Goal: Task Accomplishment & Management: Use online tool/utility

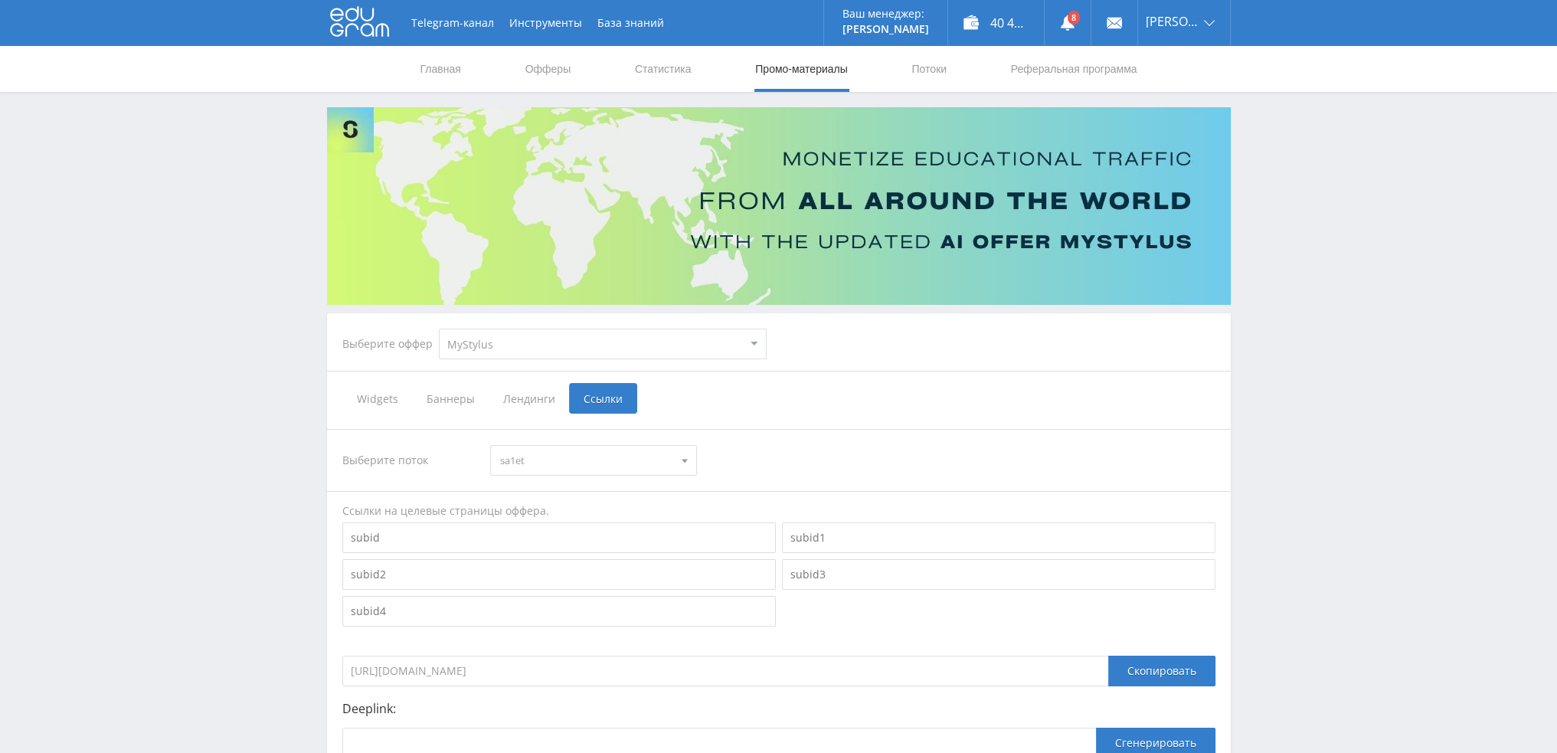
click at [953, 67] on nav "Главная Офферы Статистика Промо-материалы Потоки Реферальная программа" at bounding box center [779, 69] width 720 height 46
click at [944, 67] on link "Потоки" at bounding box center [929, 69] width 38 height 46
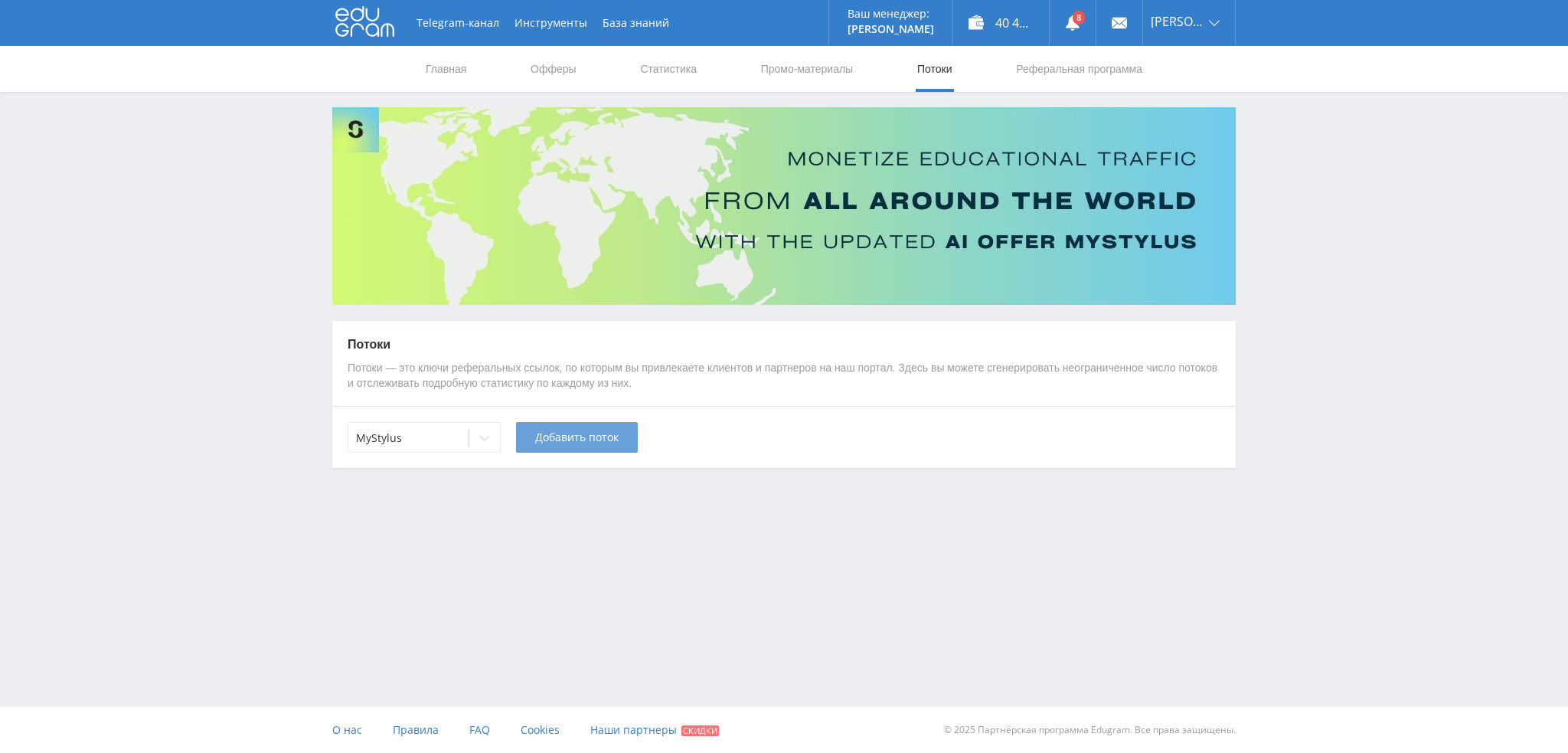
click at [579, 438] on span "Добавить поток" at bounding box center [576, 437] width 83 height 12
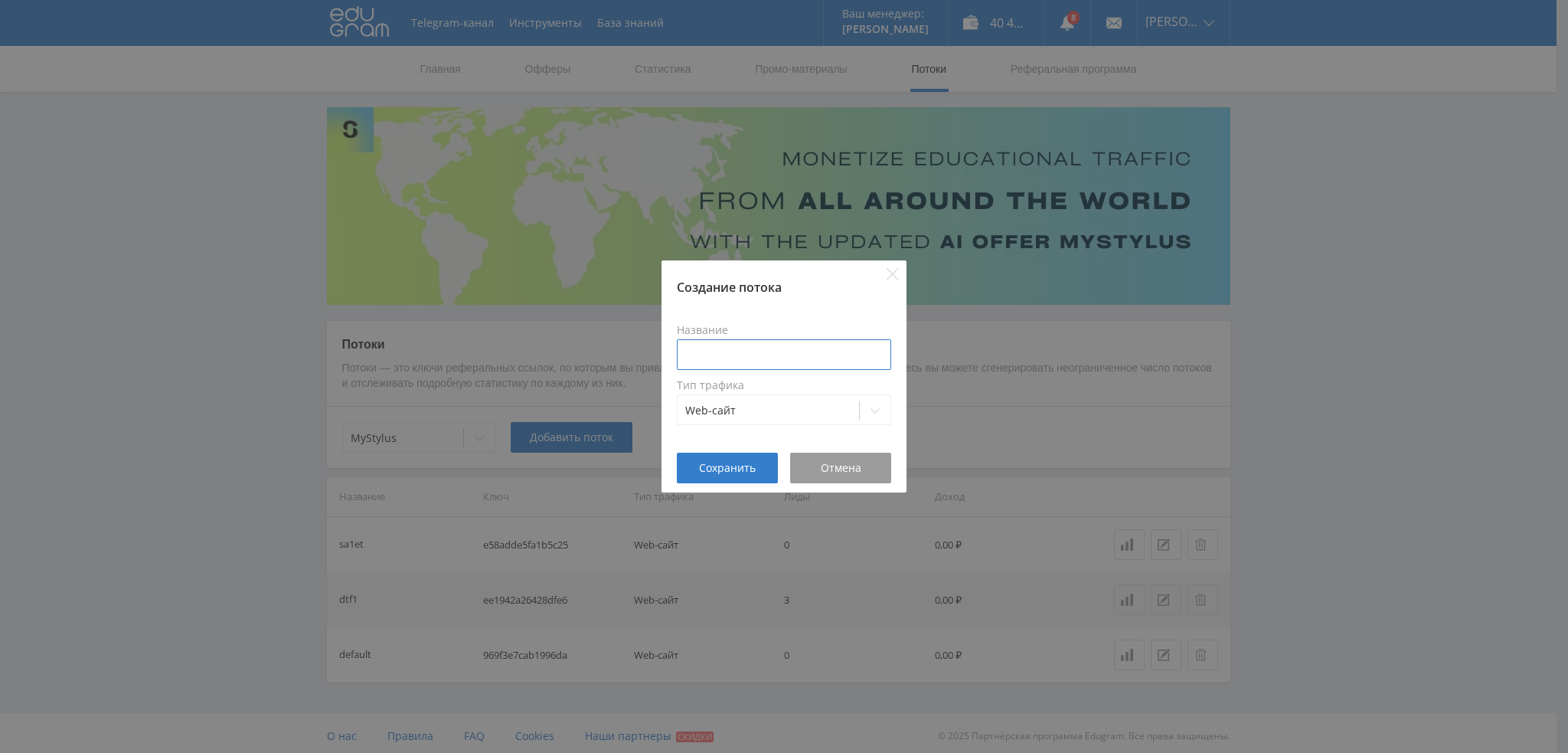
click at [744, 352] on input at bounding box center [784, 354] width 214 height 31
type input "quora1"
click at [722, 479] on button "Сохранить" at bounding box center [727, 468] width 101 height 31
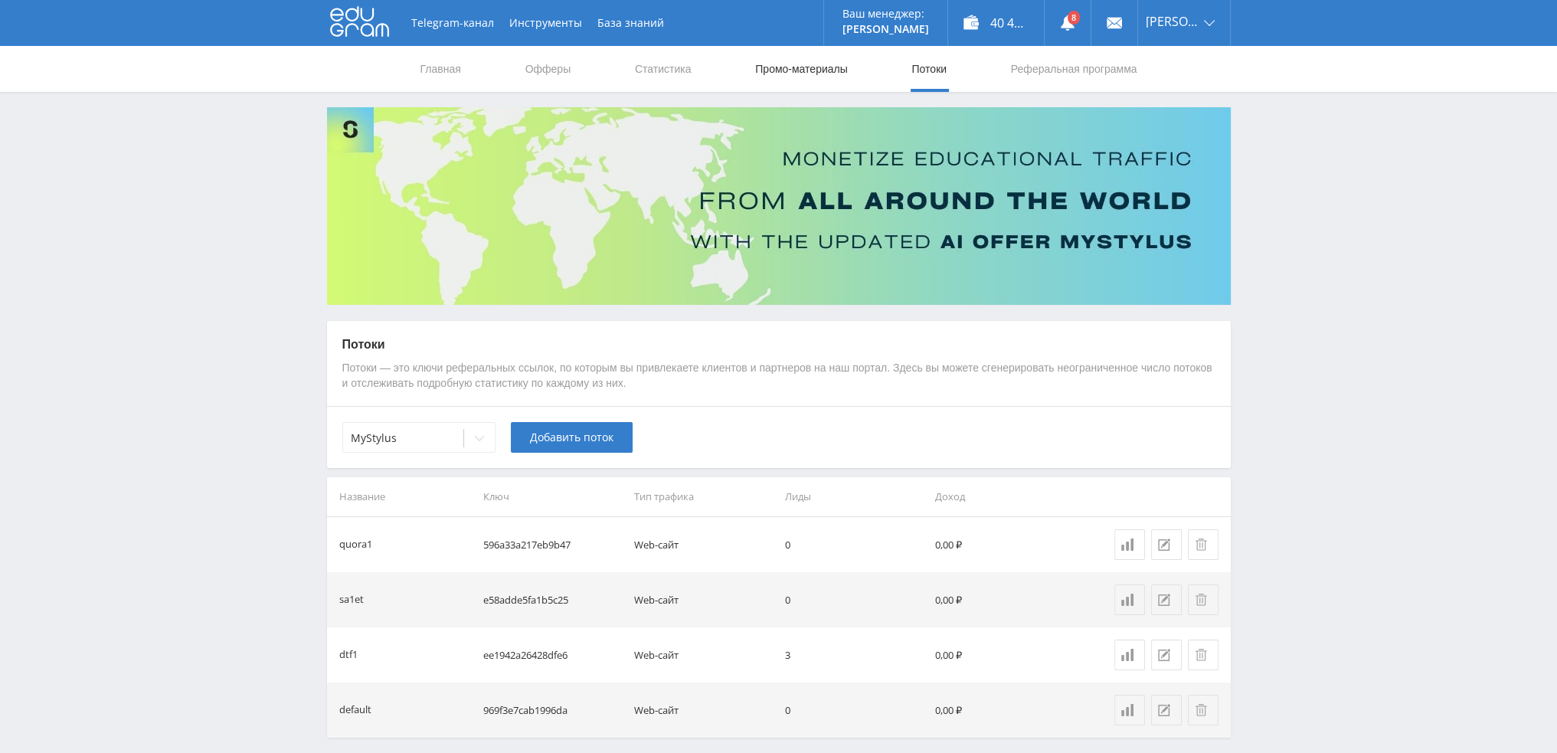
click at [778, 70] on link "Промо-материалы" at bounding box center [801, 69] width 95 height 46
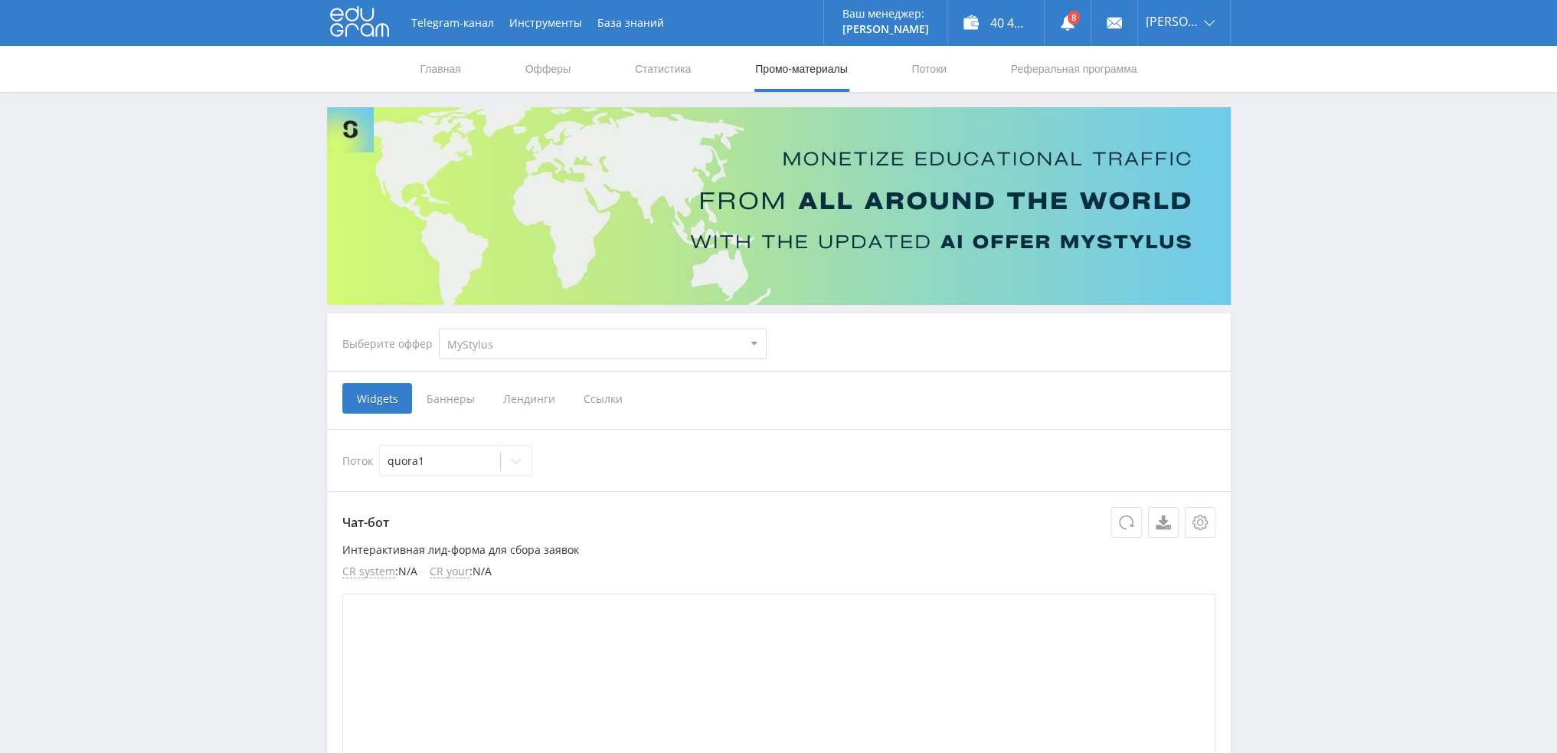
click at [545, 346] on select "MyStylus MyStylus - Revshare Кампус AI Studybay Автор24 Studybay [GEOGRAPHIC_DA…" at bounding box center [603, 344] width 328 height 31
click at [604, 398] on span "Ссылки" at bounding box center [603, 398] width 68 height 31
click at [0, 0] on input "Ссылки" at bounding box center [0, 0] width 0 height 0
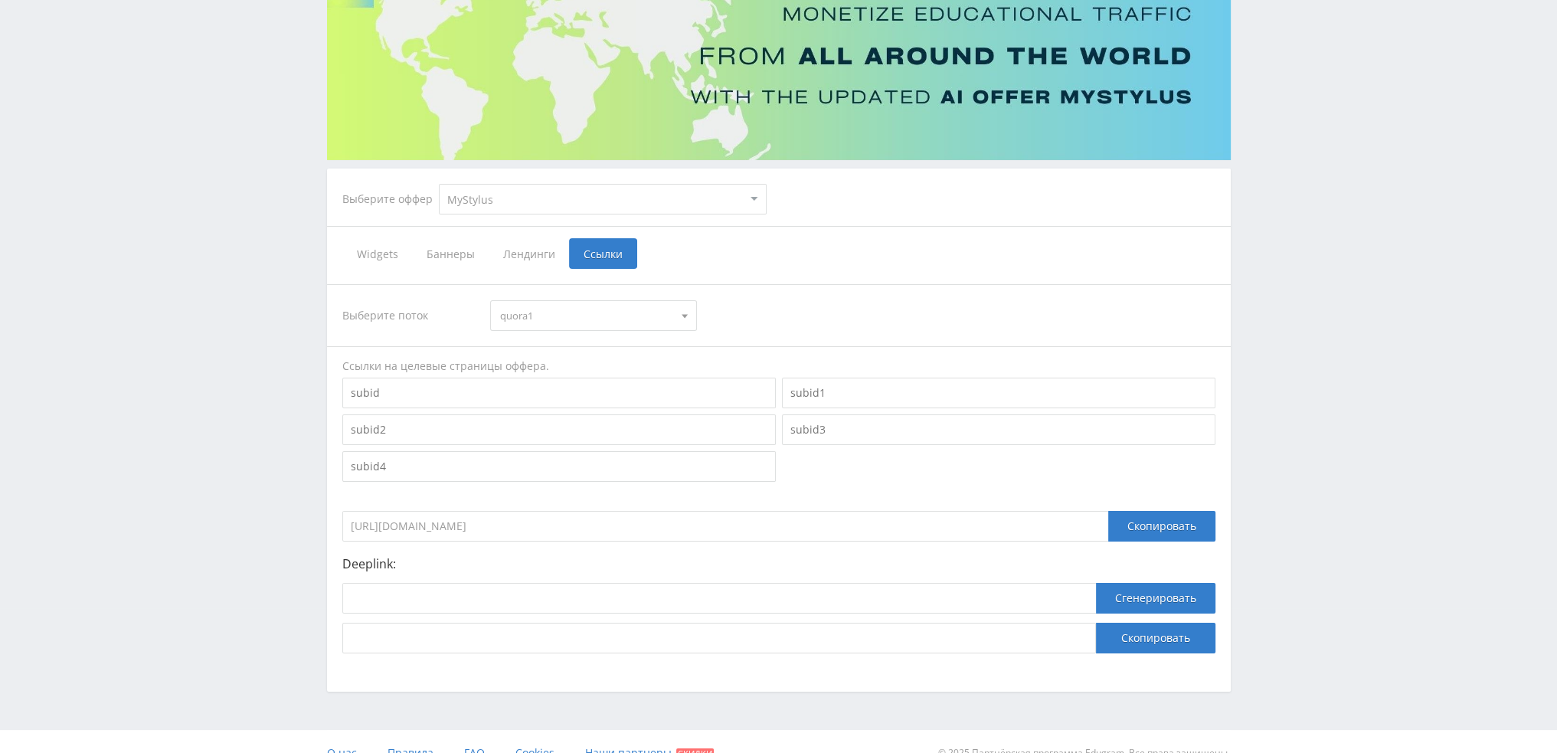
scroll to position [167, 0]
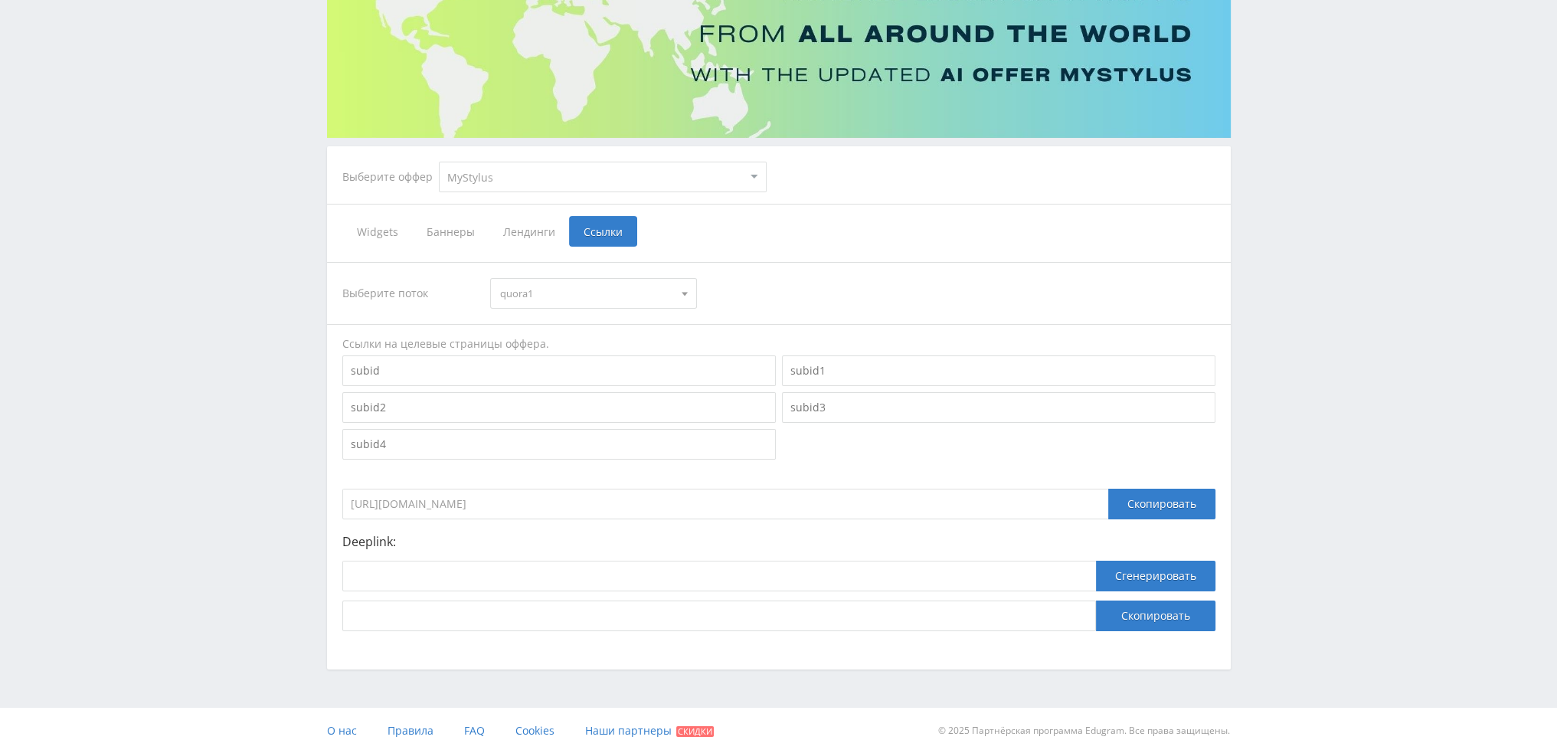
drag, startPoint x: 585, startPoint y: 502, endPoint x: 337, endPoint y: 502, distance: 248.2
click at [337, 502] on div "Выберите поток quora1 quora1 sa1et dtf1 default Ссылки на целевые страницы оффе…" at bounding box center [779, 447] width 904 height 400
